Goal: Task Accomplishment & Management: Use online tool/utility

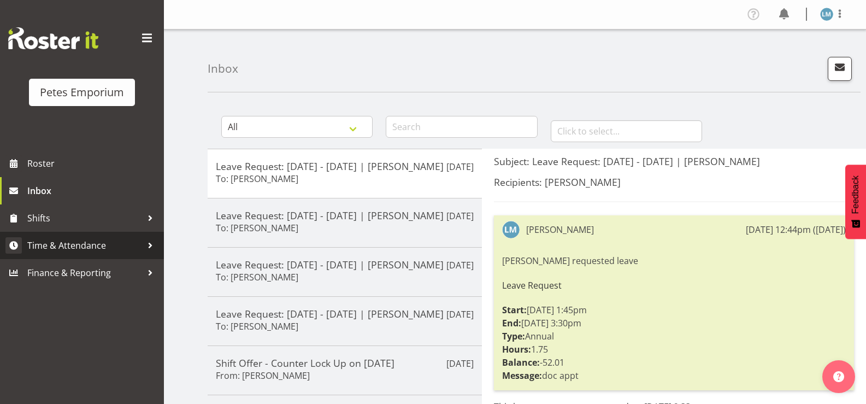
click at [120, 244] on span "Time & Attendance" at bounding box center [84, 245] width 115 height 16
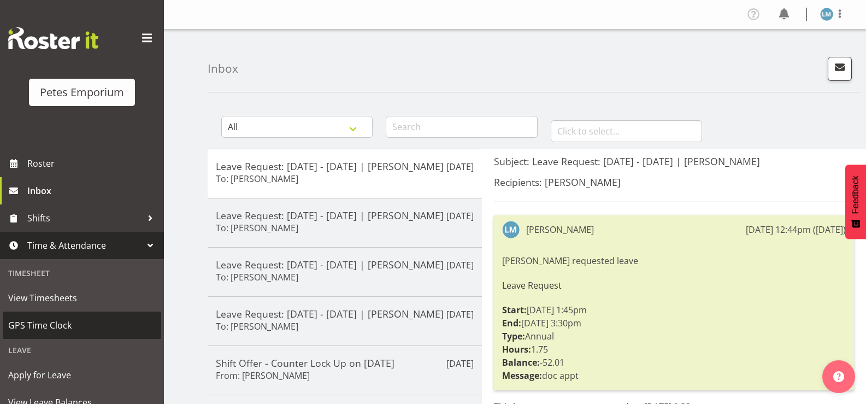
click at [75, 327] on span "GPS Time Clock" at bounding box center [81, 325] width 147 height 16
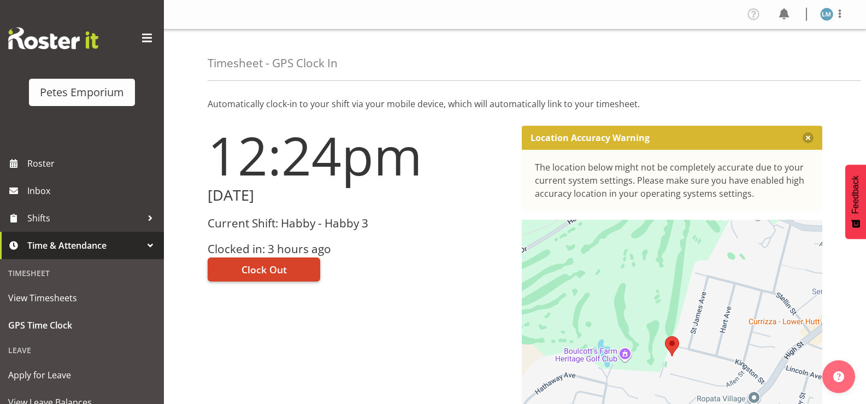
click at [283, 277] on button "Clock Out" at bounding box center [264, 269] width 112 height 24
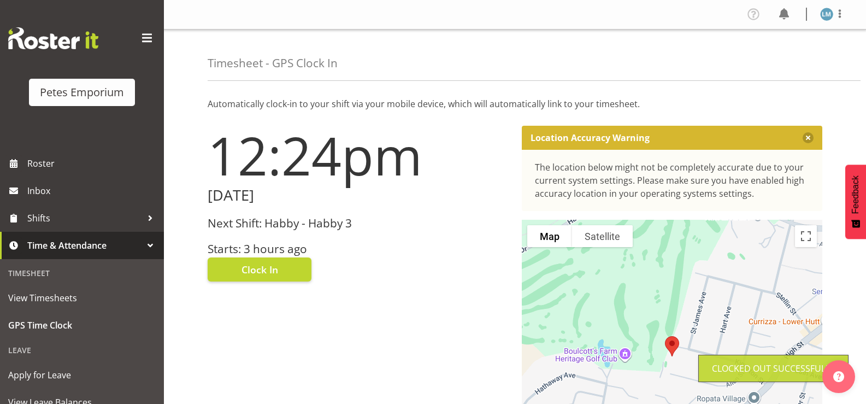
click at [828, 12] on img at bounding box center [826, 14] width 13 height 13
click at [778, 63] on link "Log Out" at bounding box center [793, 58] width 105 height 20
